Goal: Information Seeking & Learning: Learn about a topic

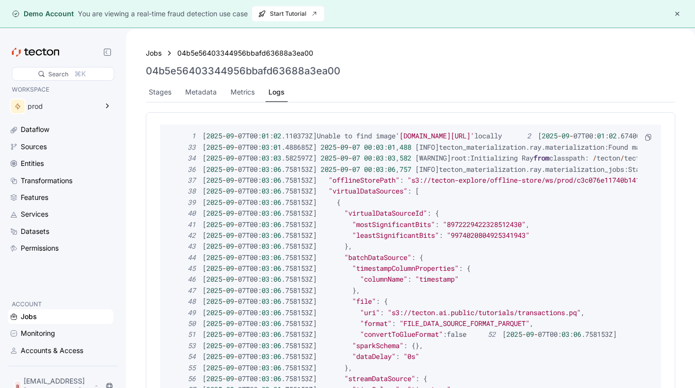
click at [148, 44] on div "Jobs 04b5e56403344956bbafd63688a3ea00 04b5e56403344956bbafd63688a3ea00 Stages M…" at bounding box center [410, 73] width 553 height 73
click at [148, 56] on div "Jobs" at bounding box center [154, 53] width 16 height 11
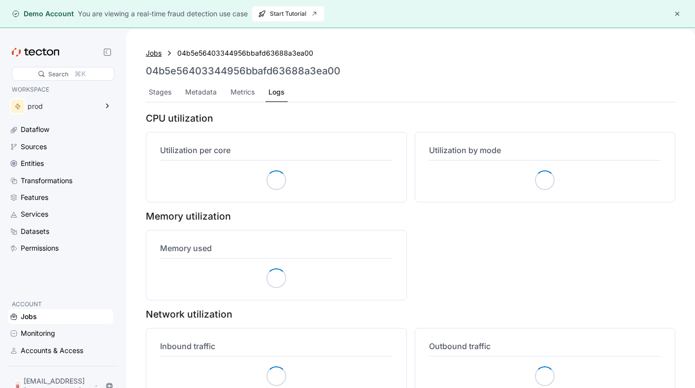
click at [152, 52] on div "Jobs" at bounding box center [154, 53] width 16 height 11
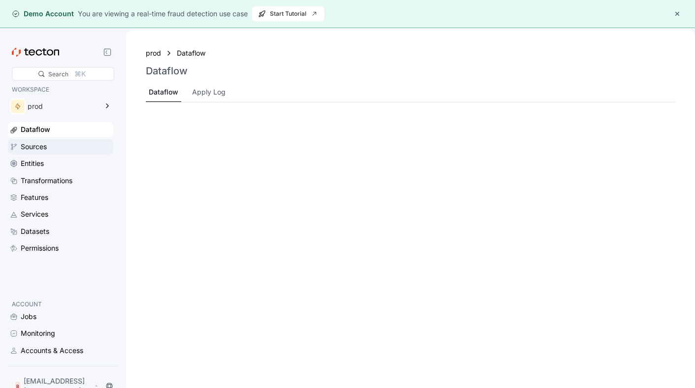
click at [52, 146] on div "Sources" at bounding box center [66, 146] width 91 height 11
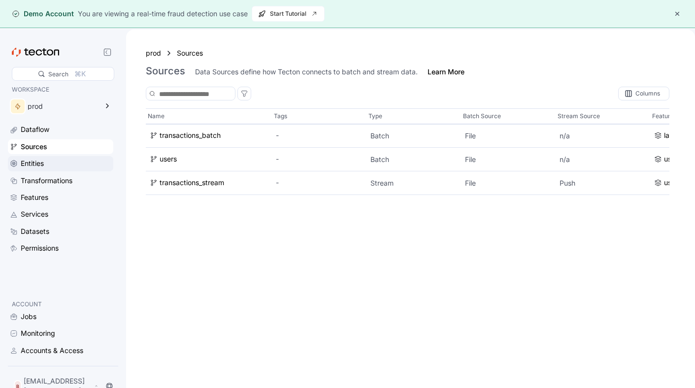
click at [62, 163] on div "Entities" at bounding box center [66, 163] width 91 height 11
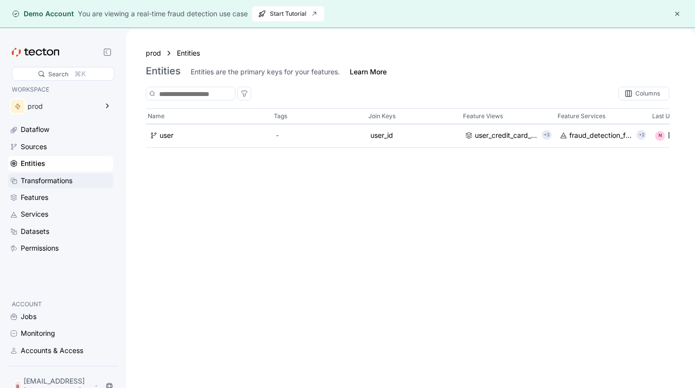
click at [64, 178] on div "Transformations" at bounding box center [47, 180] width 52 height 11
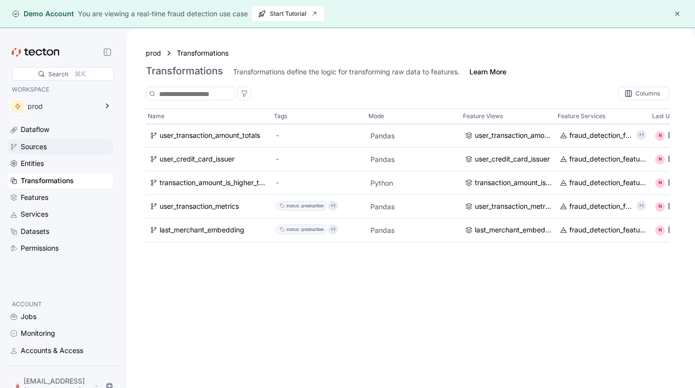
click at [63, 146] on div "Sources" at bounding box center [66, 146] width 91 height 11
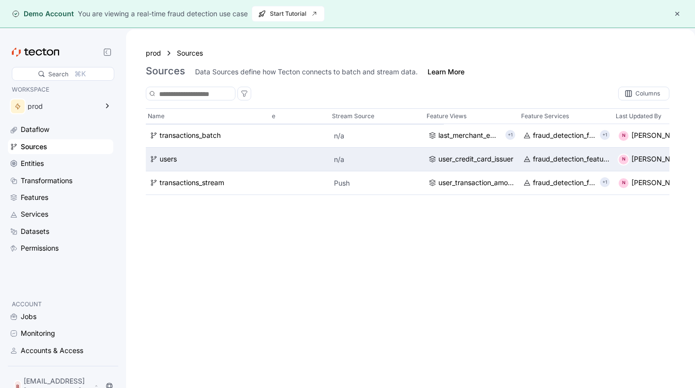
scroll to position [0, 253]
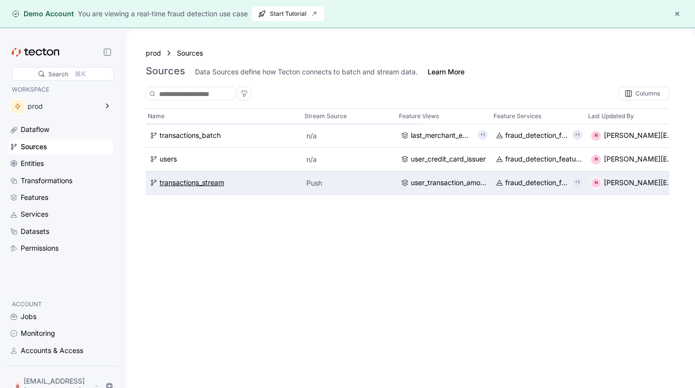
click at [208, 186] on div "transactions_stream" at bounding box center [191, 183] width 64 height 11
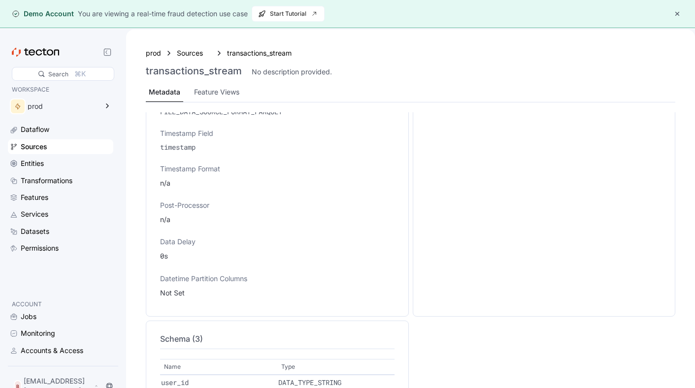
scroll to position [444, 0]
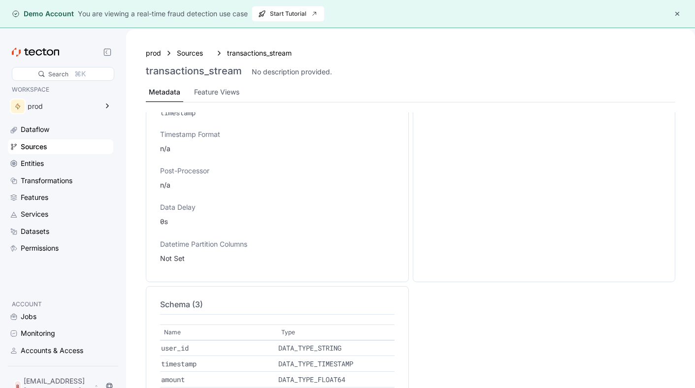
click at [191, 81] on div "prod Sources transactions_stream transactions_stream No description provided. M…" at bounding box center [410, 74] width 529 height 55
click at [198, 89] on div "Feature Views" at bounding box center [216, 92] width 45 height 11
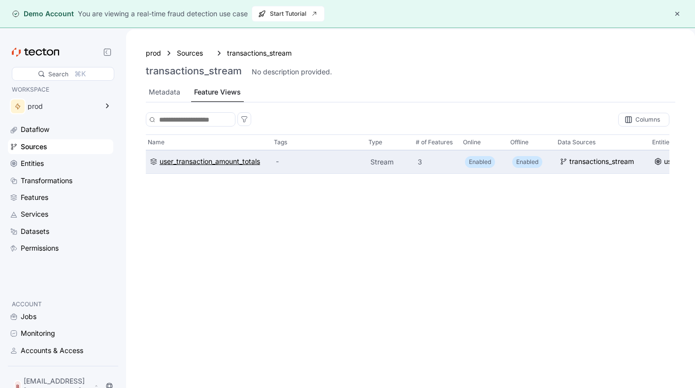
click at [214, 161] on div "user_transaction_amount_totals" at bounding box center [209, 161] width 100 height 11
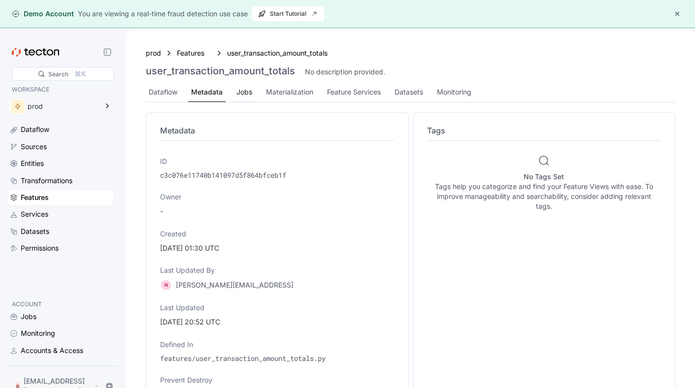
click at [240, 97] on div "Jobs" at bounding box center [244, 92] width 22 height 19
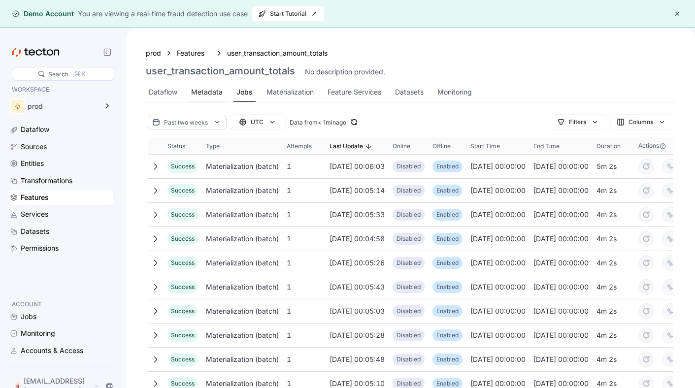
click at [212, 96] on div "Metadata" at bounding box center [207, 92] width 32 height 11
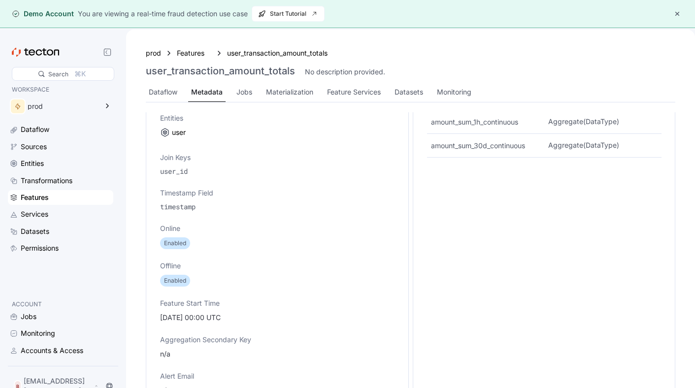
scroll to position [397, 0]
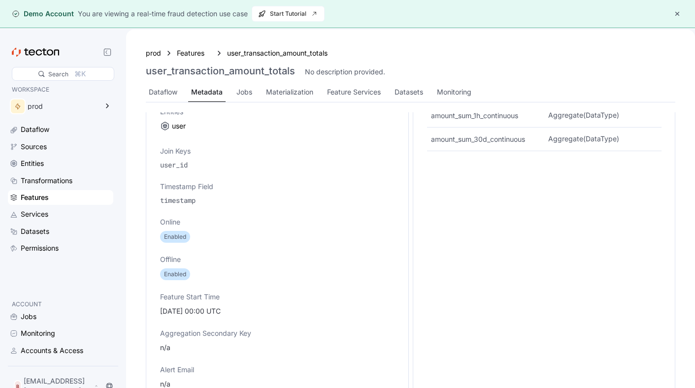
click at [156, 78] on div "prod Features user_transaction_amount_totals user_transaction_amount_totals No …" at bounding box center [410, 74] width 529 height 55
click at [156, 89] on div "Dataflow" at bounding box center [163, 92] width 29 height 11
